Goal: Information Seeking & Learning: Learn about a topic

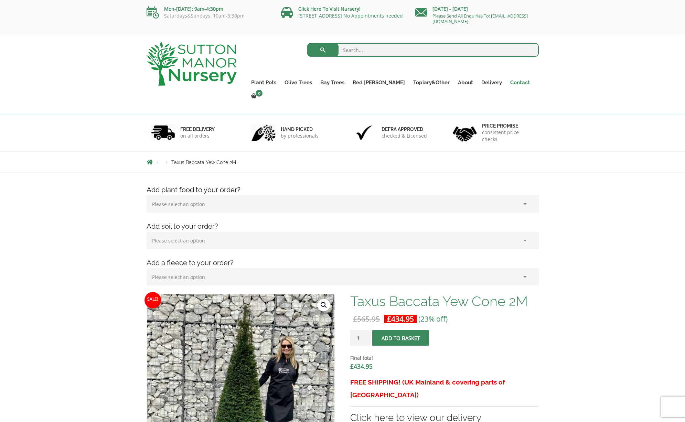
click at [514, 82] on link "Contact" at bounding box center [520, 83] width 28 height 10
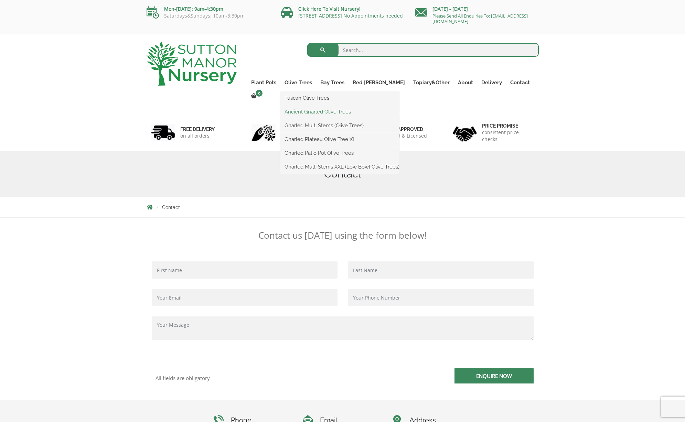
click at [305, 113] on link "Ancient Gnarled Olive Trees" at bounding box center [339, 112] width 119 height 10
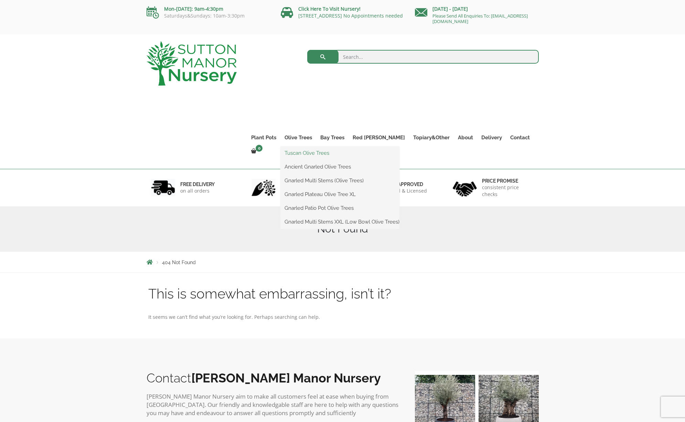
click at [311, 154] on link "Tuscan Olive Trees" at bounding box center [339, 153] width 119 height 10
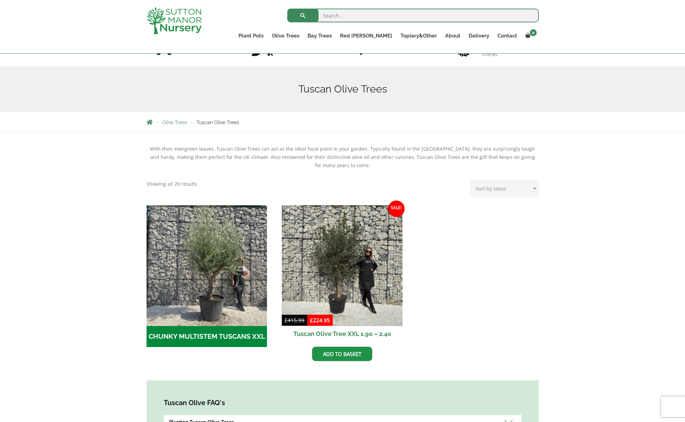
scroll to position [128, 0]
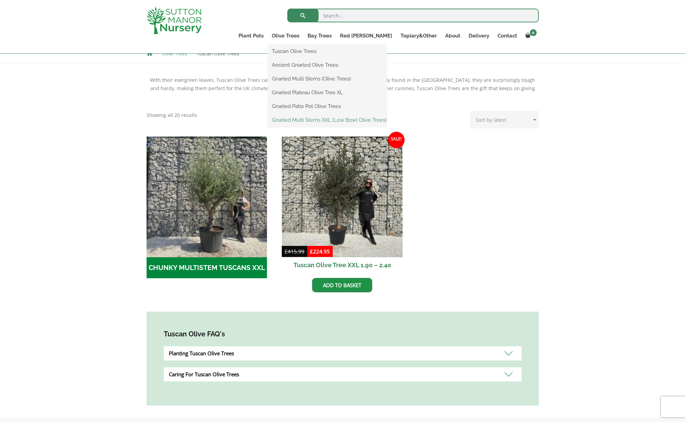
click at [317, 122] on link "Gnarled Multi Stems XXL (Low Bowl Olive Trees)" at bounding box center [327, 120] width 119 height 10
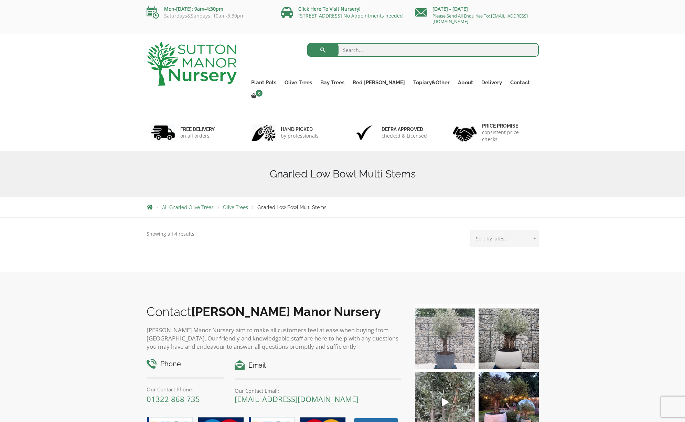
click at [446, 309] on img at bounding box center [445, 339] width 60 height 60
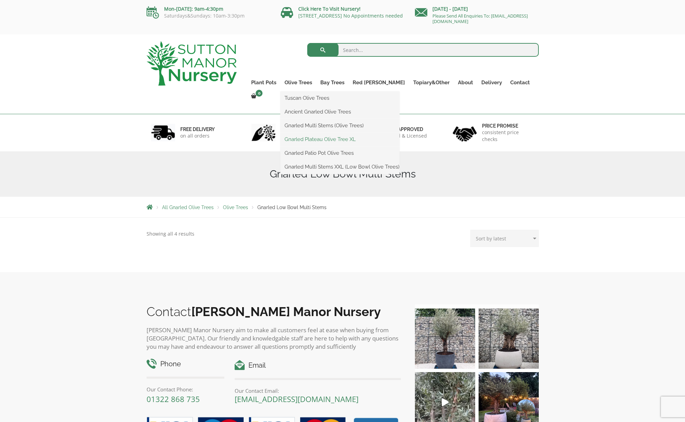
click at [324, 140] on link "Gnarled Plateau Olive Tree XL" at bounding box center [339, 139] width 119 height 10
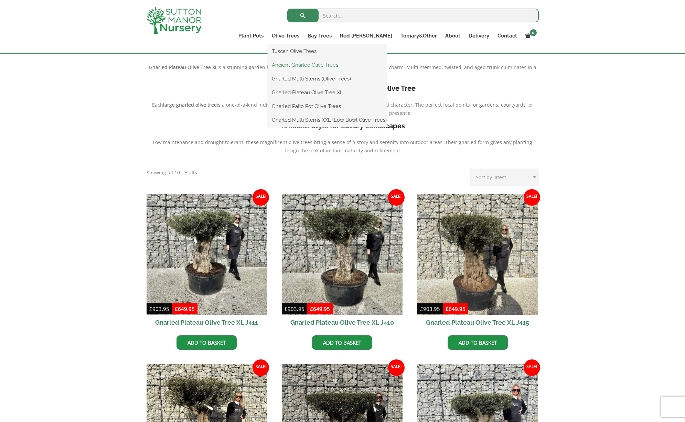
scroll to position [159, 0]
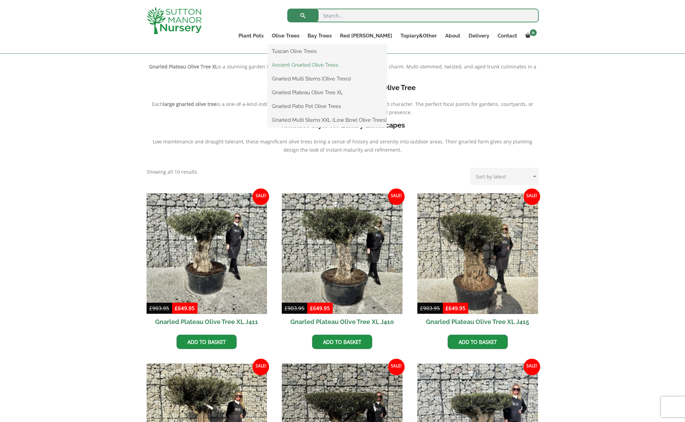
click at [318, 65] on link "Ancient Gnarled Olive Trees" at bounding box center [327, 65] width 119 height 10
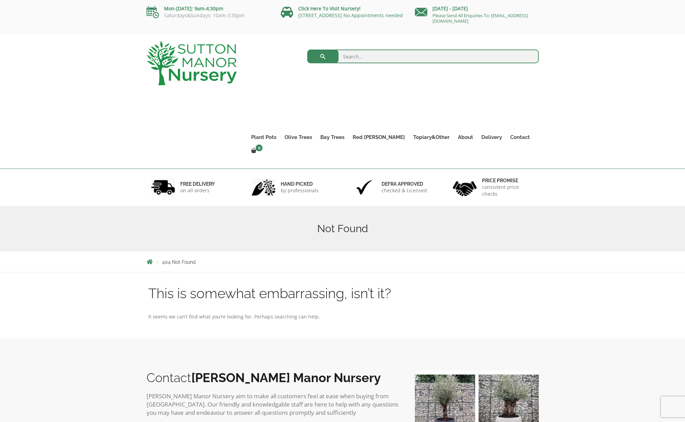
click at [374, 54] on input "search" at bounding box center [423, 57] width 232 height 14
type input "ancient olive"
click at [323, 56] on button "submit" at bounding box center [322, 57] width 31 height 14
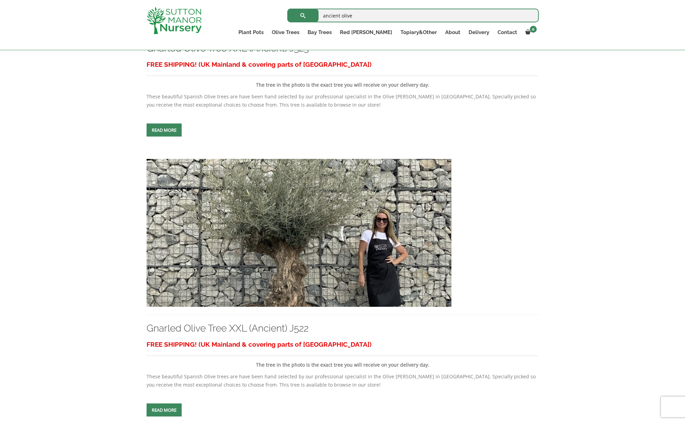
scroll to position [882, 0]
click at [164, 130] on span at bounding box center [164, 130] width 0 height 0
